Goal: Navigation & Orientation: Find specific page/section

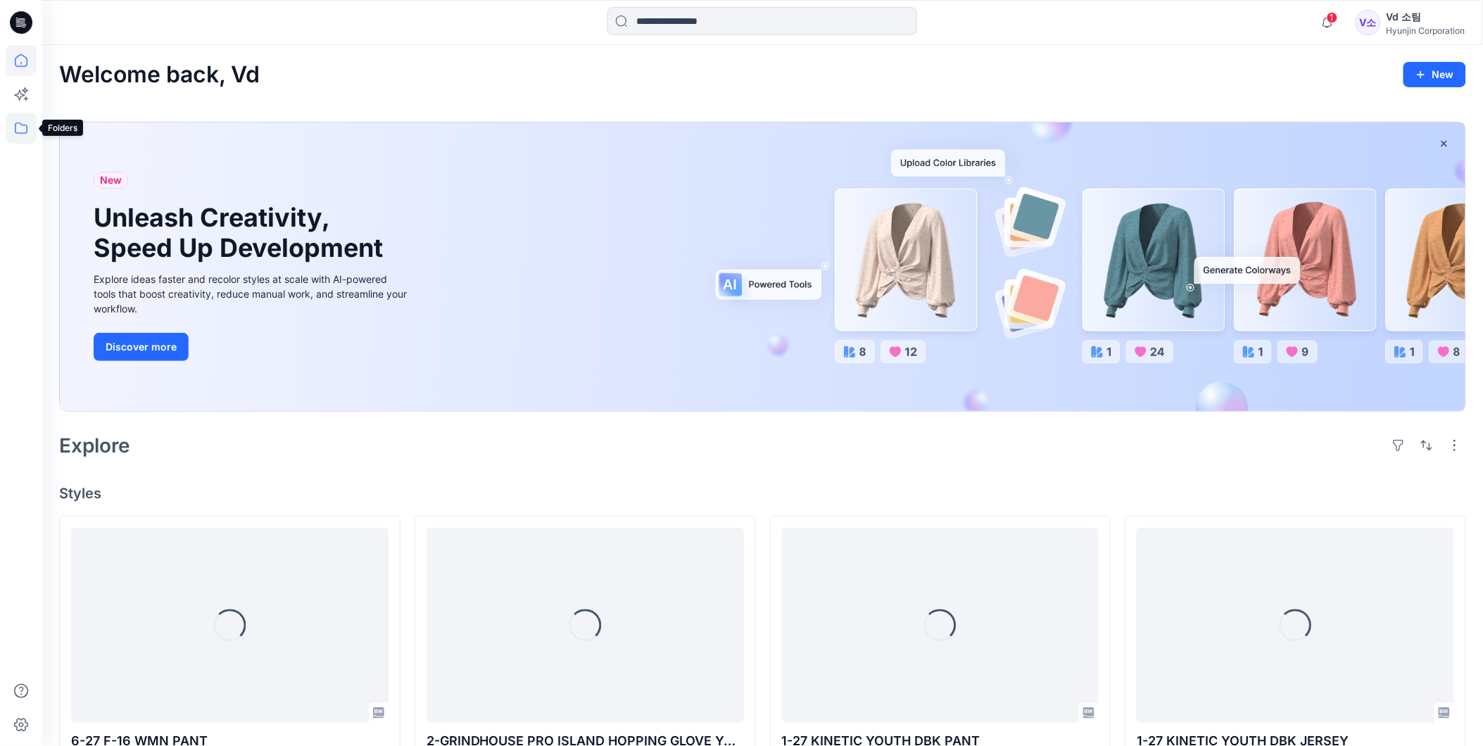
click at [23, 128] on icon at bounding box center [21, 128] width 31 height 31
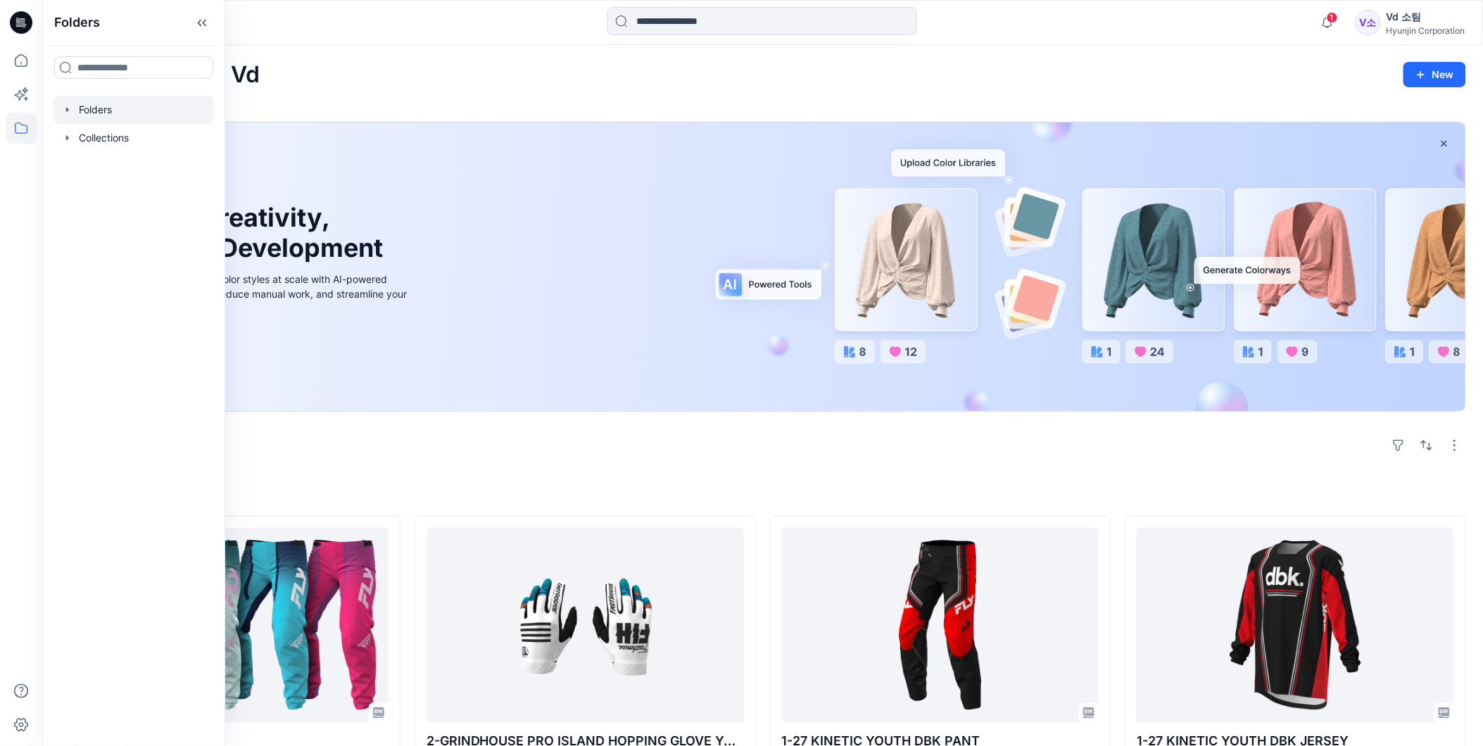
click at [117, 114] on div at bounding box center [133, 110] width 160 height 28
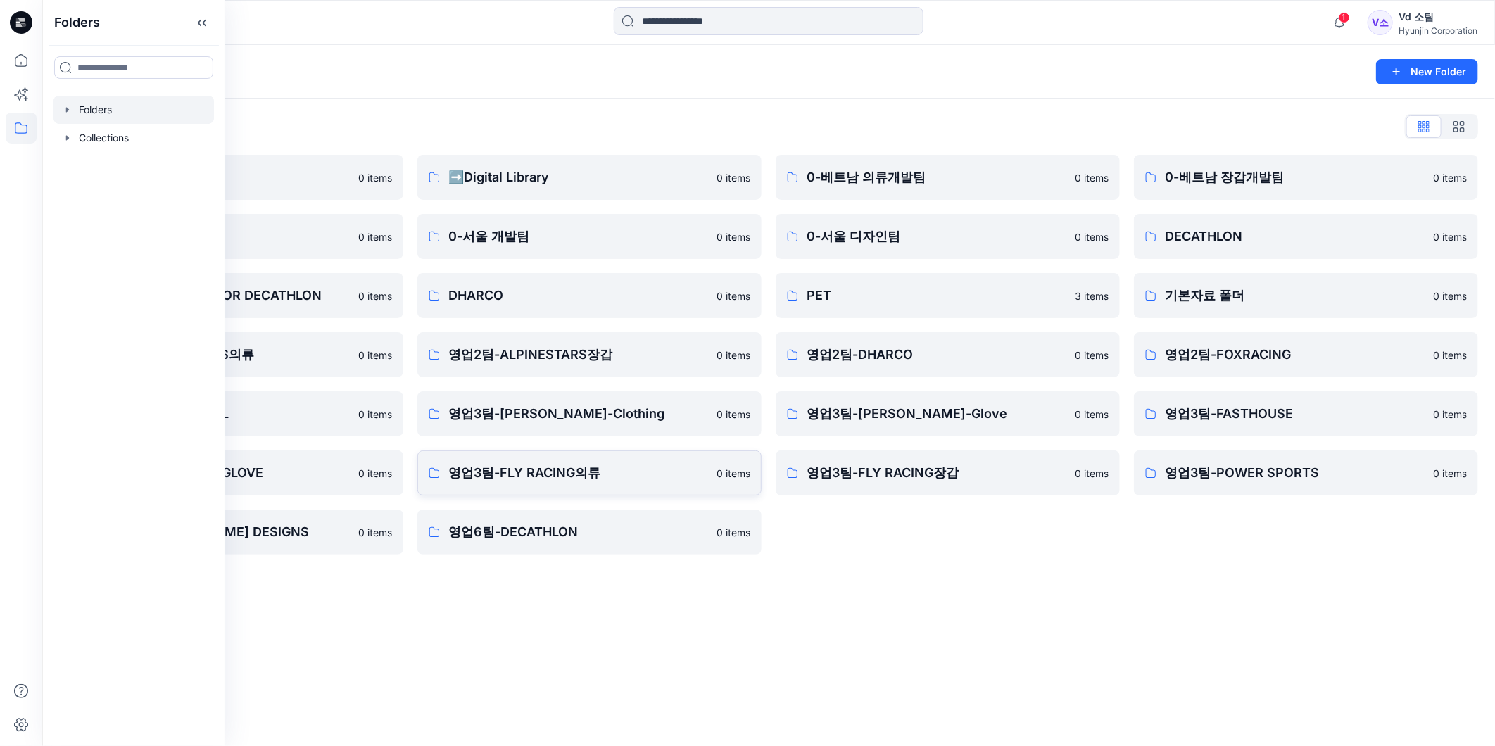
click at [526, 478] on p "영업3팀-FLY RACING의류" at bounding box center [578, 473] width 260 height 20
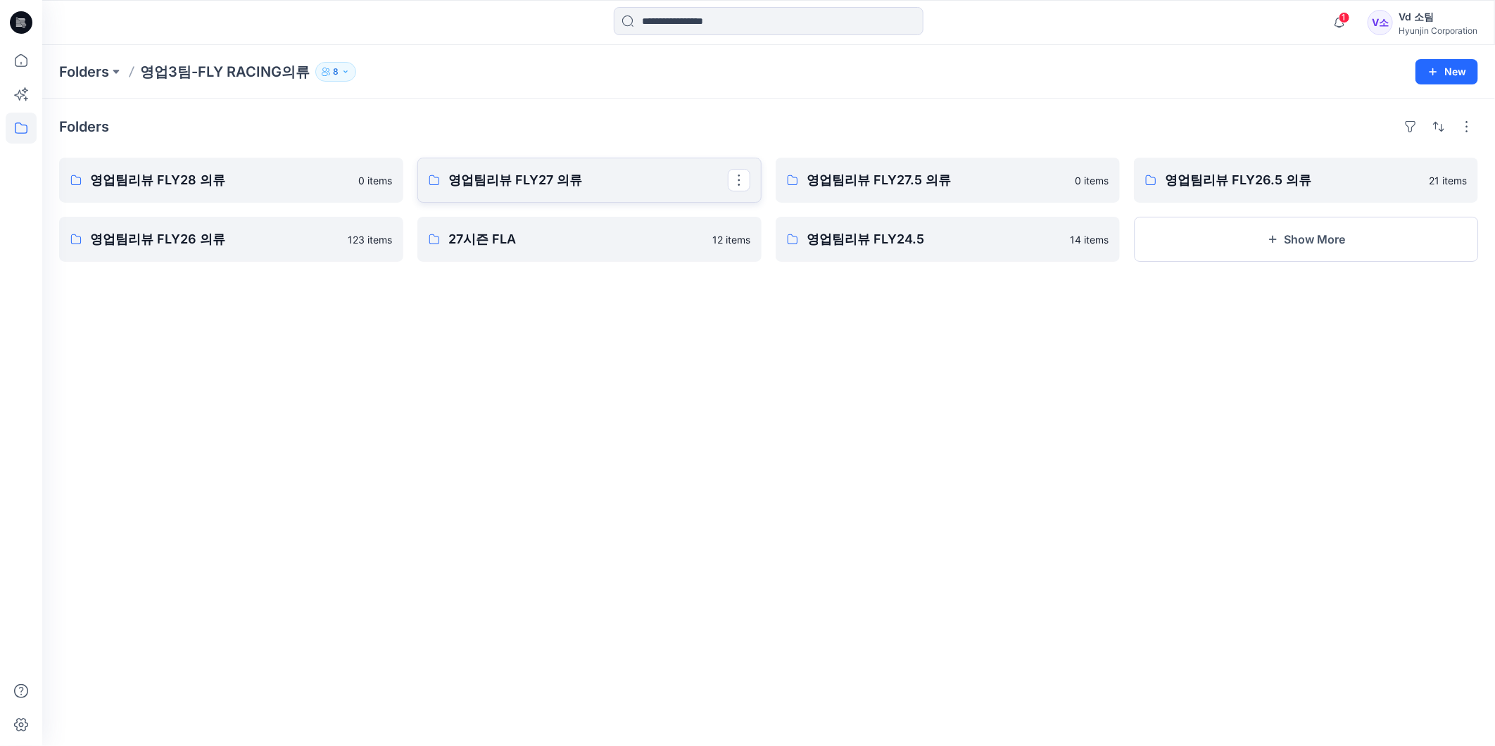
click at [666, 166] on link "영업팀리뷰 FLY27 의류" at bounding box center [589, 180] width 344 height 45
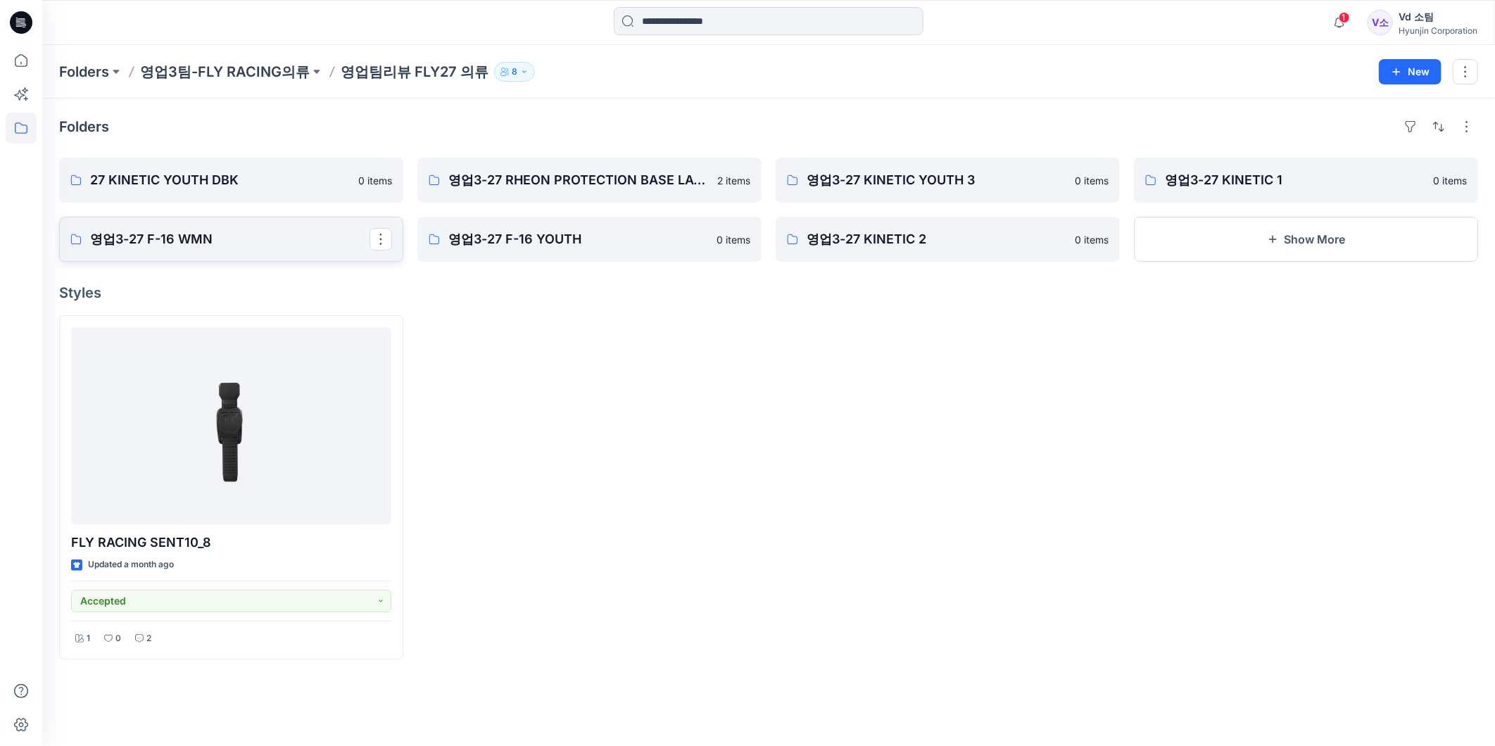
click at [289, 237] on p "영업3-27 F-16 WMN" at bounding box center [229, 239] width 279 height 20
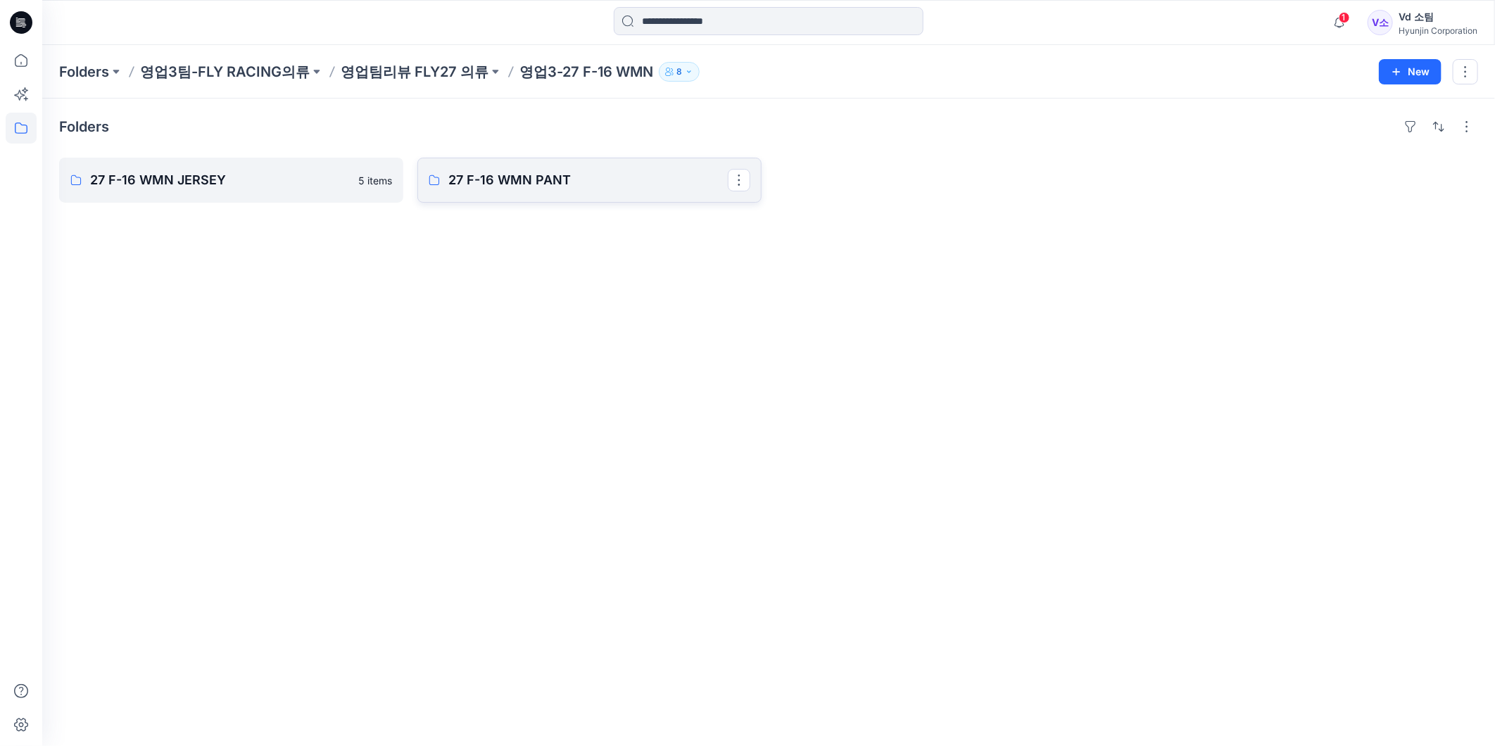
click at [539, 158] on link "27 F-16 WMN PANT" at bounding box center [589, 180] width 344 height 45
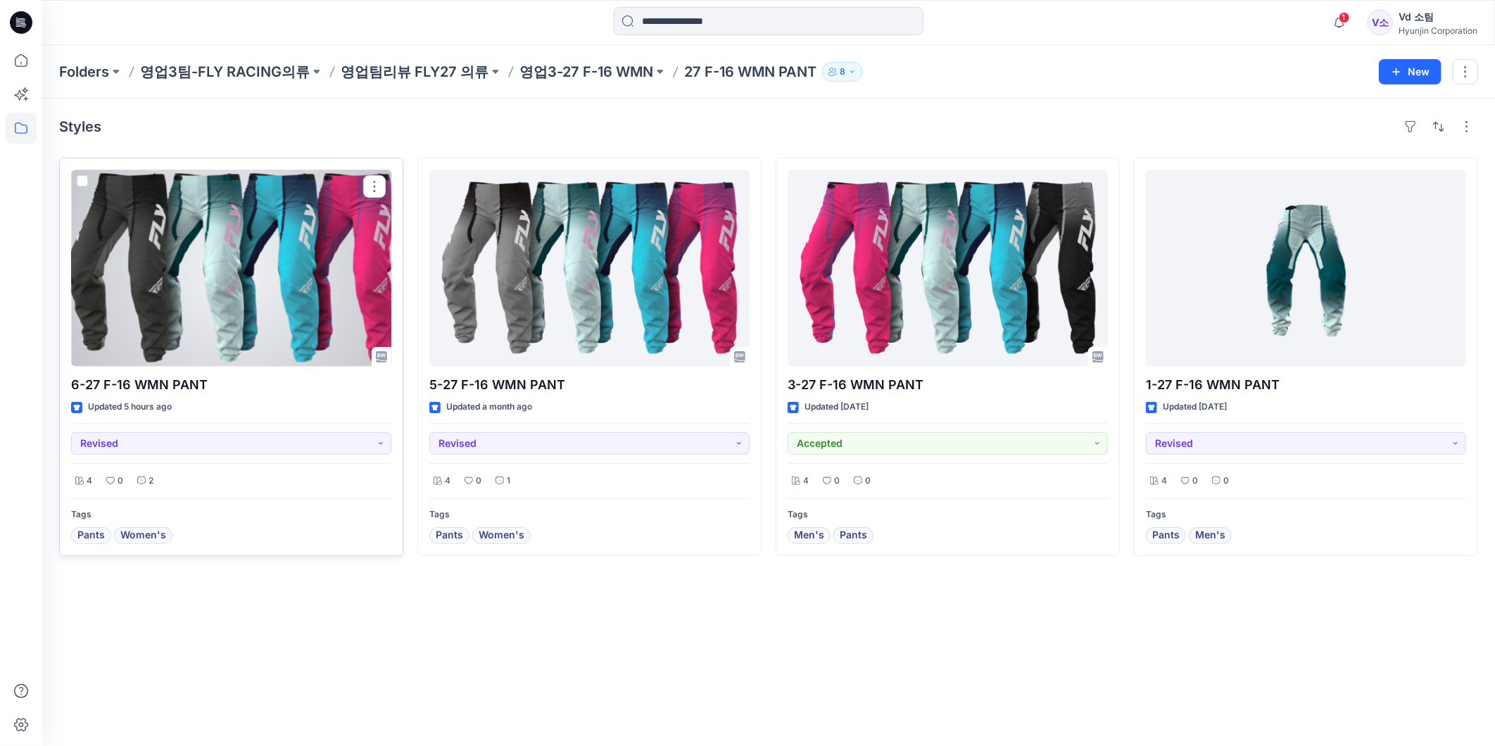
click at [156, 279] on div at bounding box center [231, 268] width 320 height 197
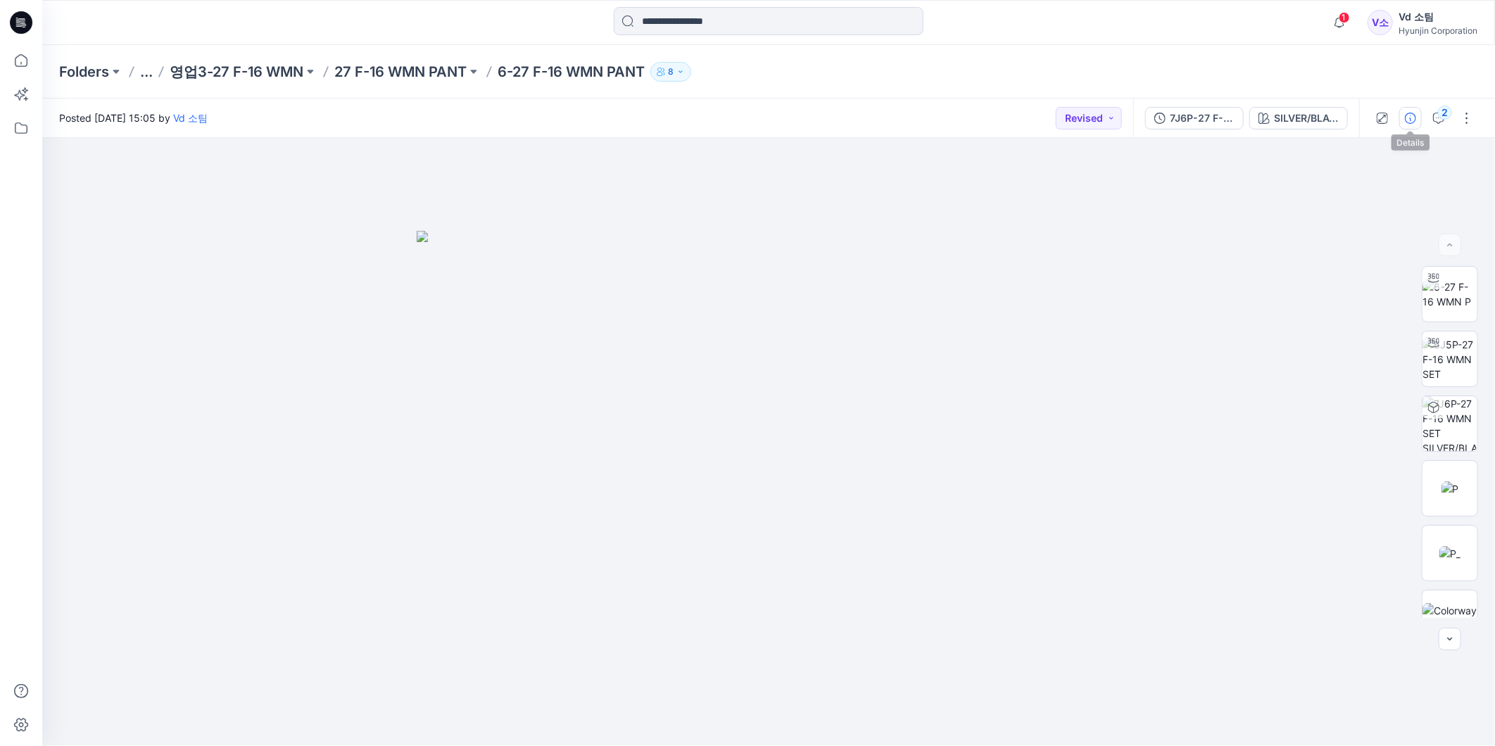
click at [1413, 113] on icon "button" at bounding box center [1409, 118] width 11 height 11
